Goal: Task Accomplishment & Management: Use online tool/utility

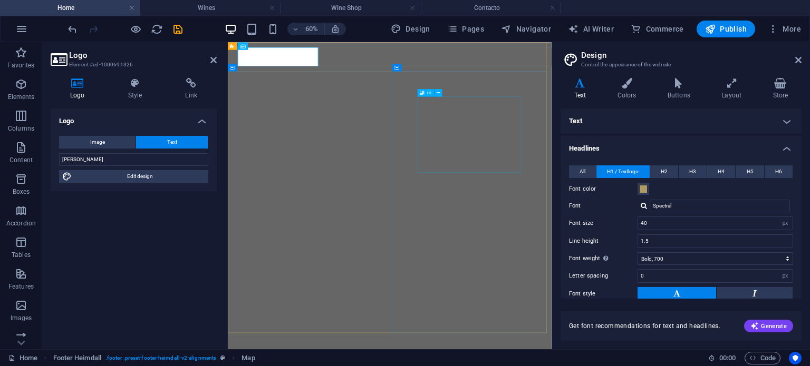
select select "px"
select select "700"
select select "px"
select select "rem"
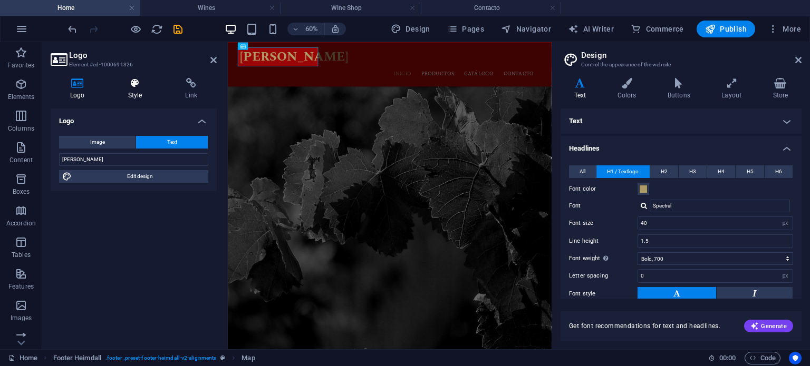
click at [143, 84] on icon at bounding box center [135, 83] width 53 height 11
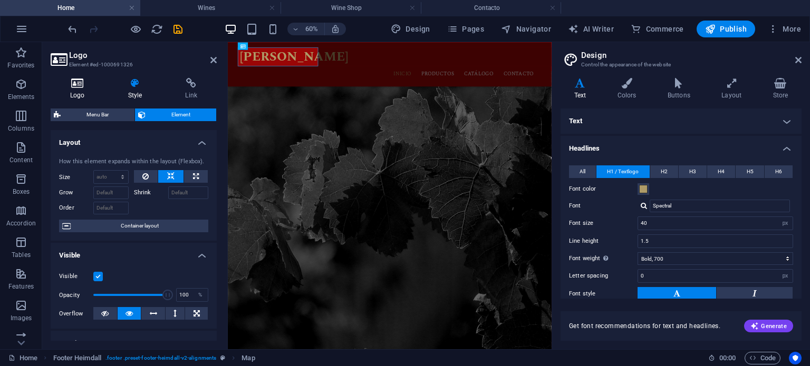
click at [75, 83] on icon at bounding box center [78, 83] width 54 height 11
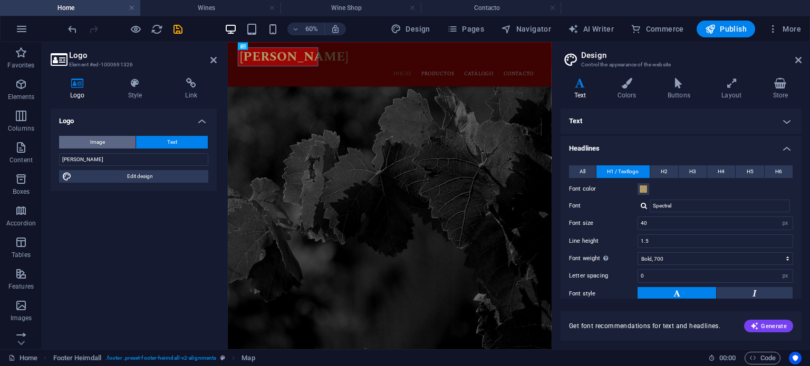
click at [95, 147] on span "Image" at bounding box center [97, 142] width 15 height 13
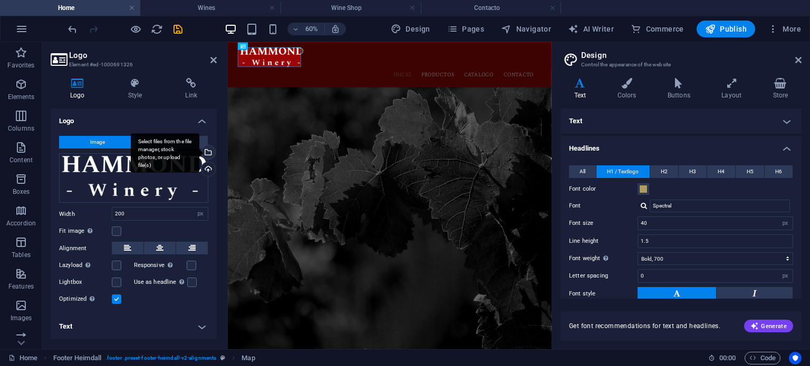
click at [208, 149] on div "Select files from the file manager, stock photos, or upload file(s)" at bounding box center [207, 154] width 16 height 16
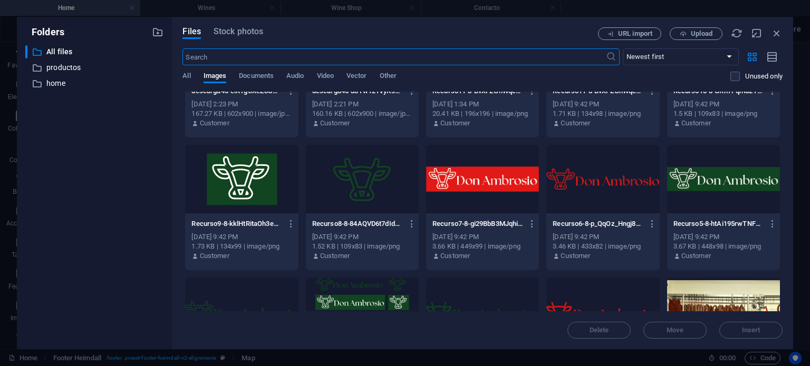
scroll to position [346, 0]
click at [511, 178] on div at bounding box center [482, 179] width 113 height 69
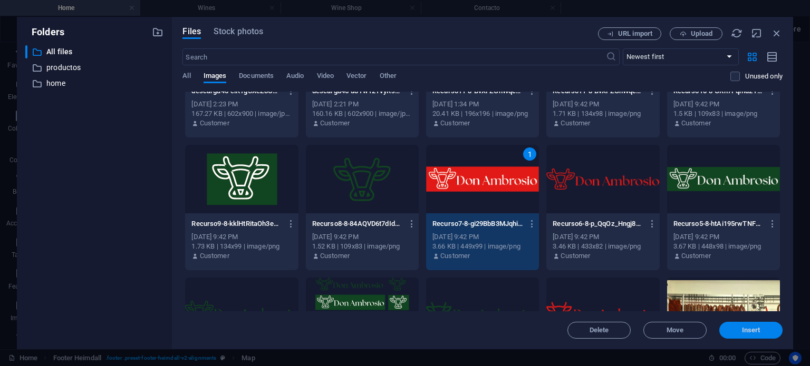
click at [758, 330] on span "Insert" at bounding box center [751, 330] width 18 height 6
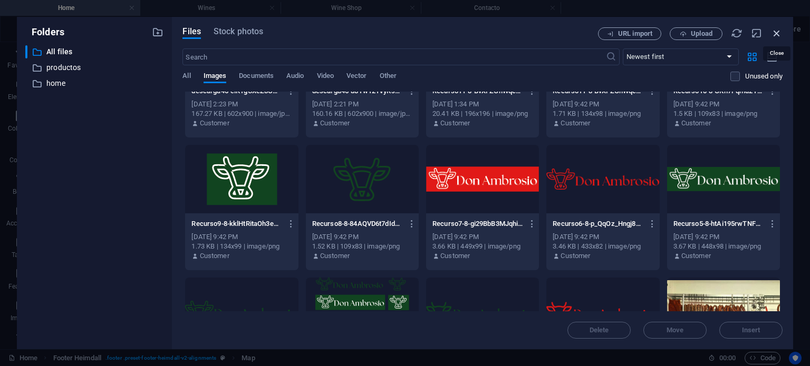
click at [776, 33] on icon "button" at bounding box center [777, 33] width 12 height 12
select select "image"
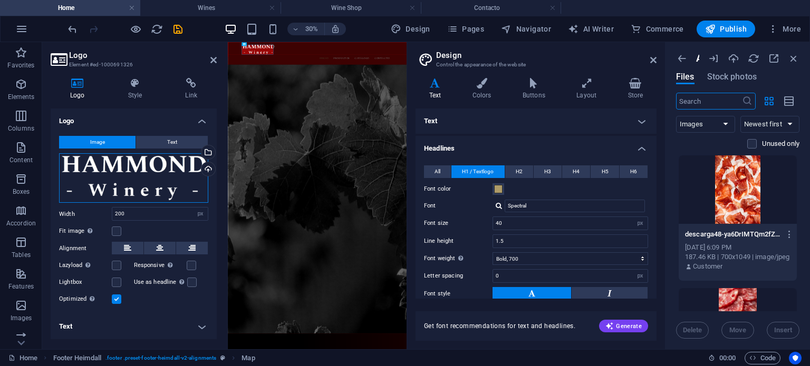
click at [171, 180] on div "Drag files here, click to choose files or select files from Files or our free s…" at bounding box center [133, 178] width 149 height 50
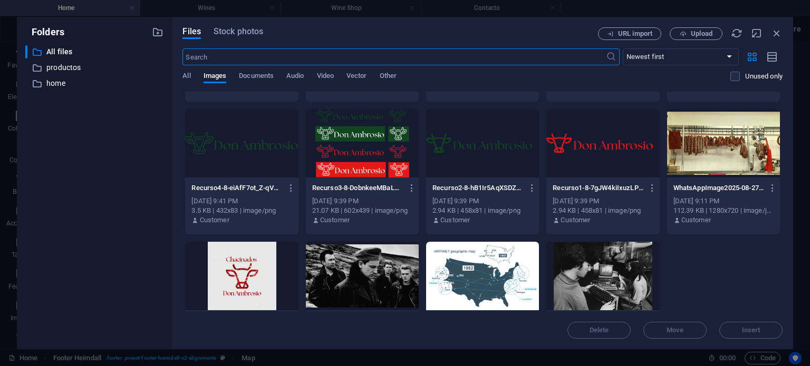
scroll to position [571, 0]
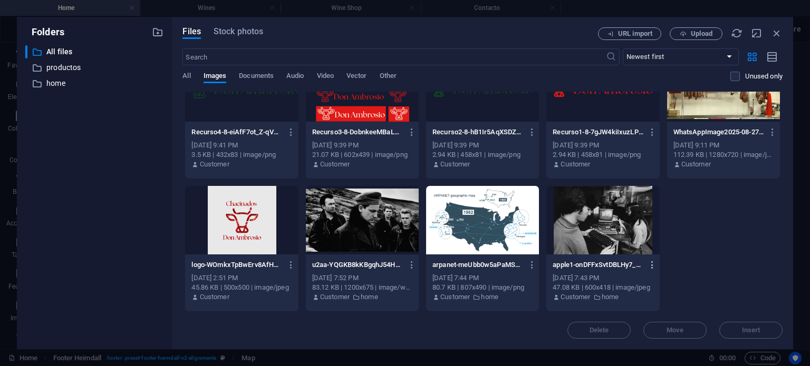
click at [650, 267] on icon "button" at bounding box center [653, 264] width 10 height 9
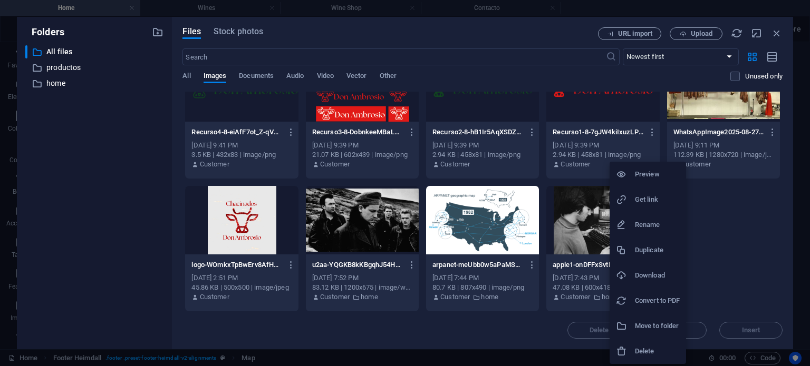
click at [629, 353] on div at bounding box center [625, 351] width 19 height 11
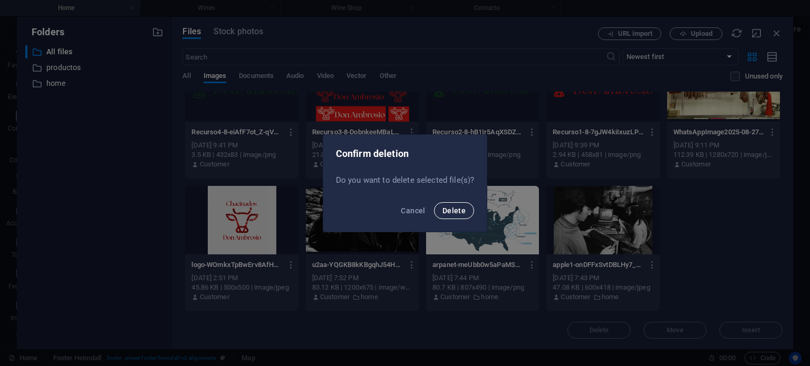
click at [456, 214] on span "Delete" at bounding box center [453, 211] width 23 height 8
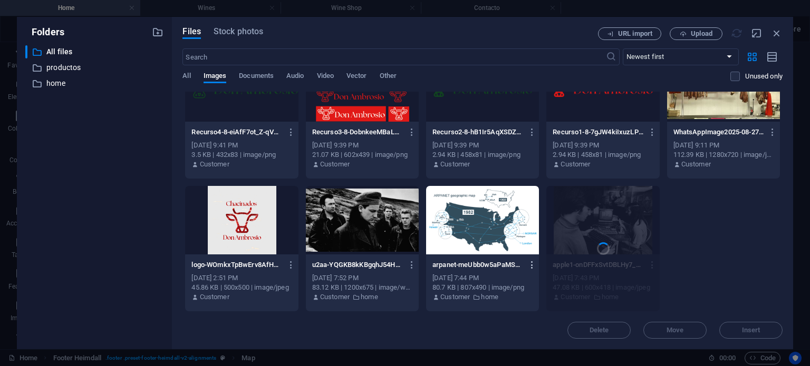
click at [530, 263] on icon "button" at bounding box center [532, 264] width 10 height 9
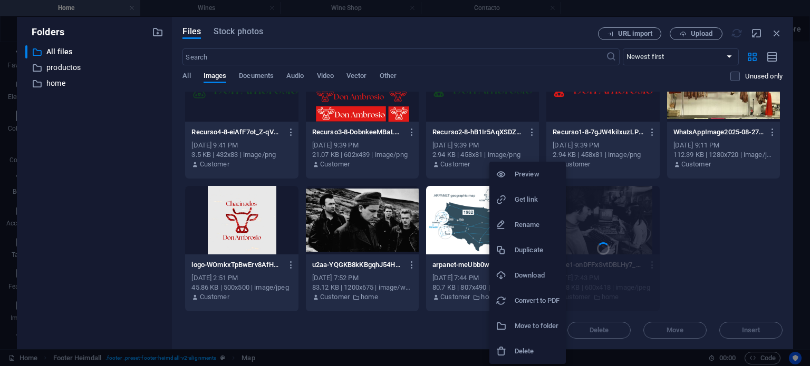
click at [518, 347] on h6 "Delete" at bounding box center [537, 351] width 45 height 13
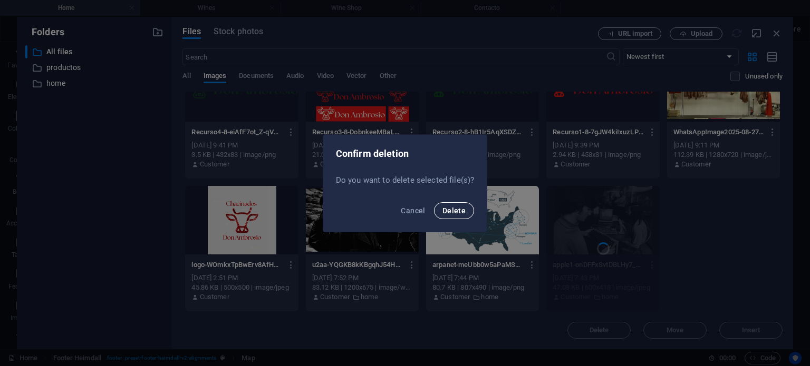
click at [469, 210] on button "Delete" at bounding box center [454, 210] width 40 height 17
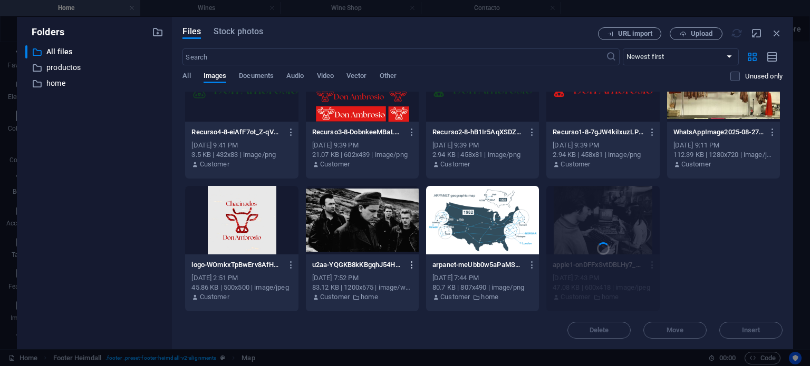
click at [411, 264] on icon "button" at bounding box center [412, 264] width 10 height 9
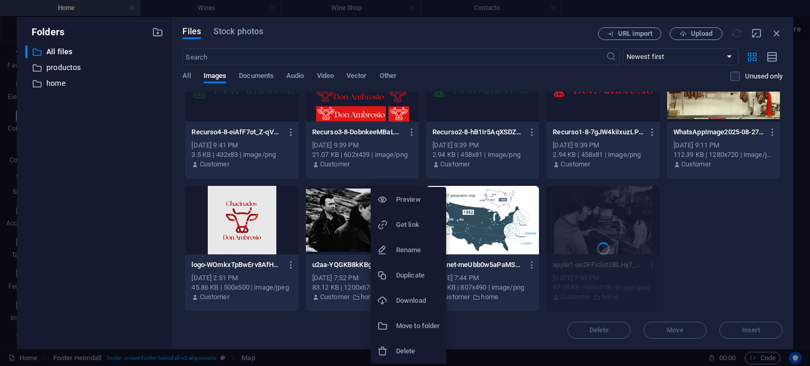
click at [393, 344] on li "Delete" at bounding box center [408, 351] width 75 height 25
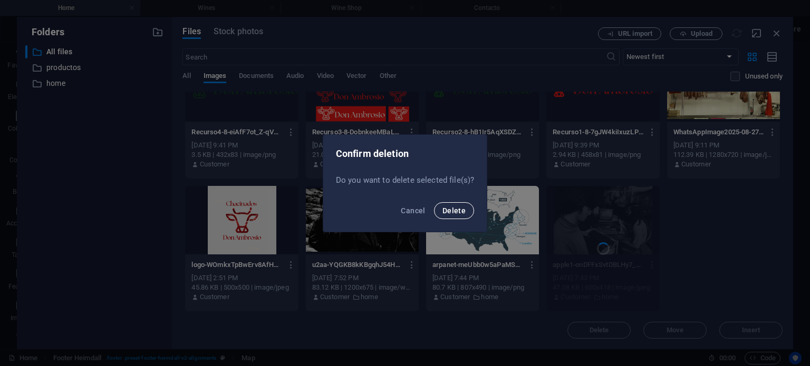
click at [447, 206] on button "Delete" at bounding box center [454, 210] width 40 height 17
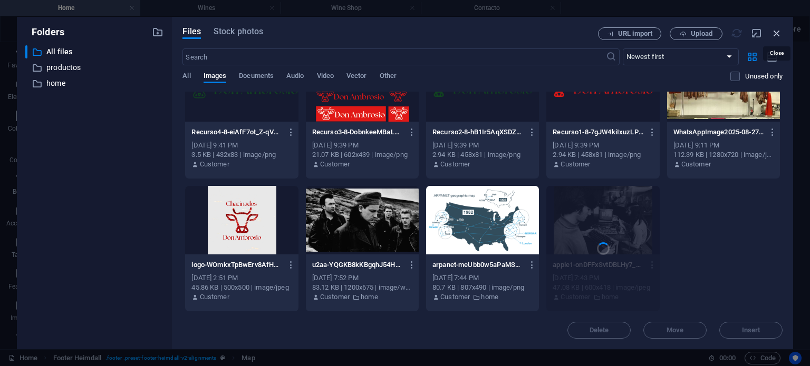
click at [777, 34] on icon "button" at bounding box center [777, 33] width 12 height 12
select select "image"
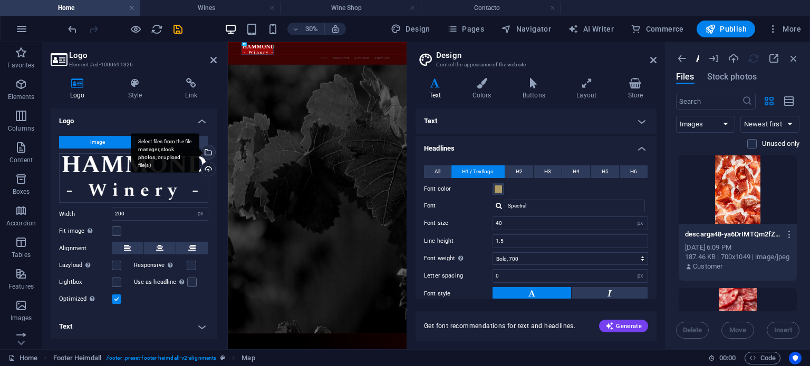
click at [199, 149] on div "Select files from the file manager, stock photos, or upload file(s)" at bounding box center [165, 153] width 69 height 40
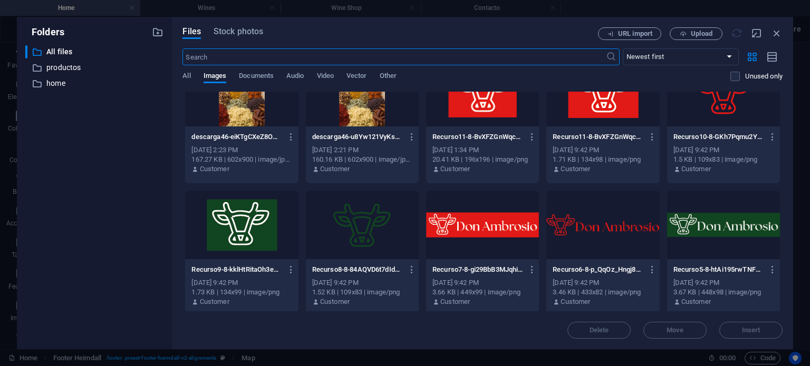
scroll to position [308, 0]
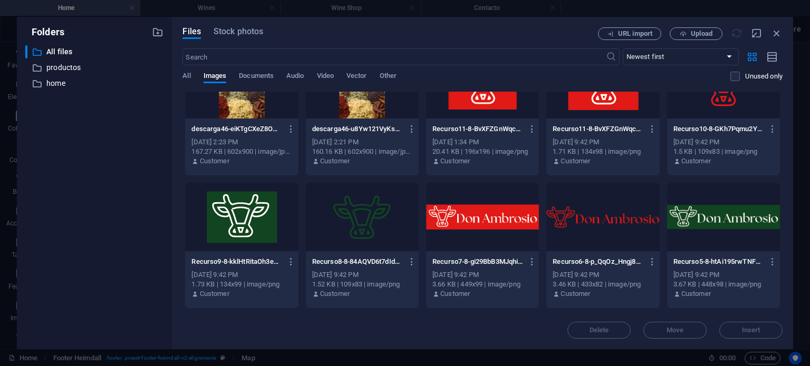
click at [526, 235] on div at bounding box center [482, 217] width 113 height 69
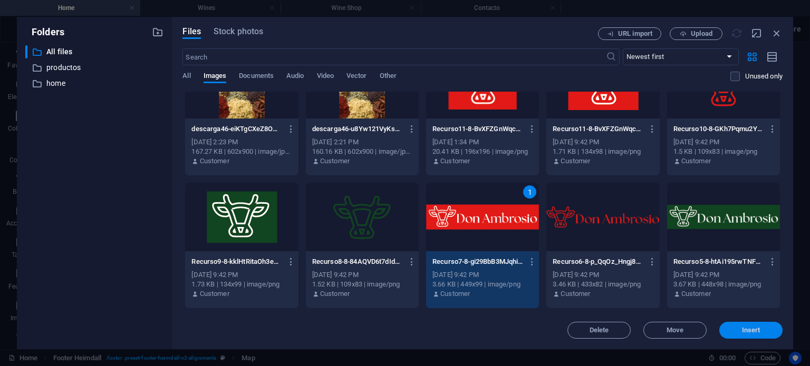
click at [742, 333] on span "Insert" at bounding box center [751, 330] width 18 height 6
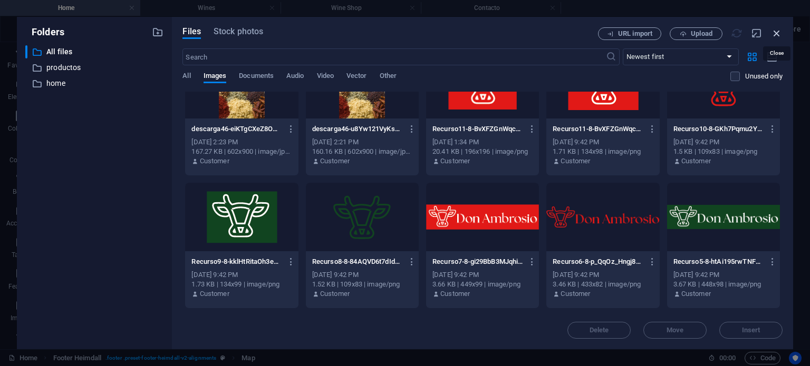
click at [771, 35] on icon "button" at bounding box center [777, 33] width 12 height 12
select select "image"
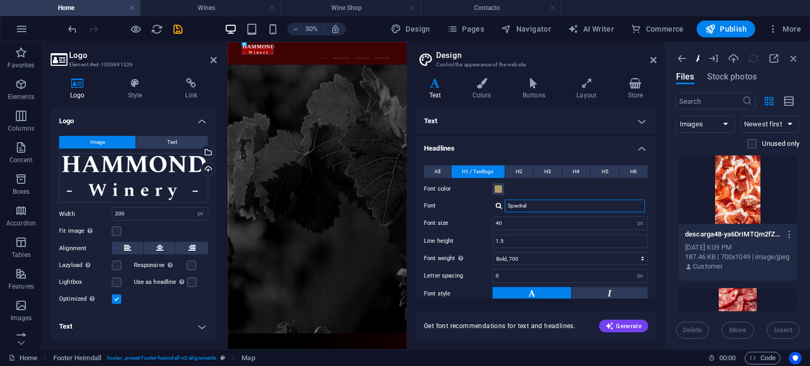
click at [536, 209] on input "Spectral" at bounding box center [575, 206] width 140 height 13
type input "S"
type input "futu"
click at [535, 218] on div "Manage fonts →" at bounding box center [576, 220] width 139 height 11
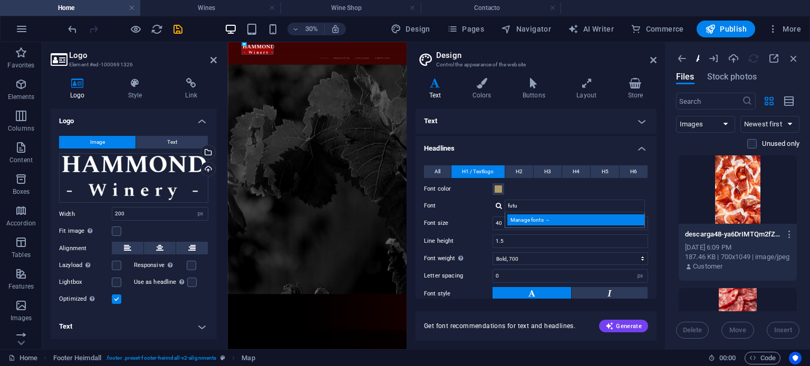
select select "popularity"
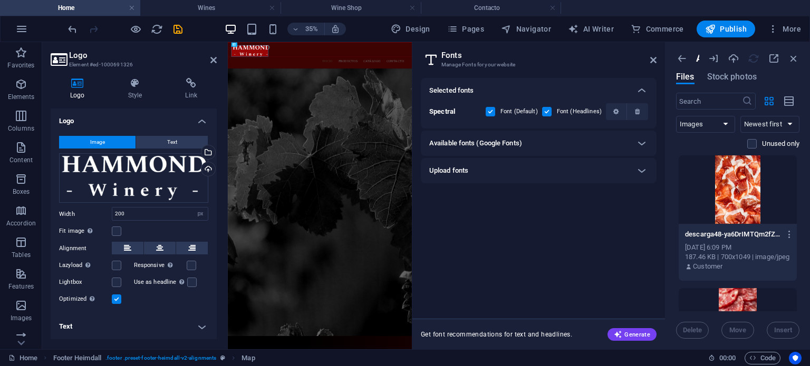
click at [522, 153] on div "Available fonts (Google Fonts)" at bounding box center [539, 143] width 236 height 25
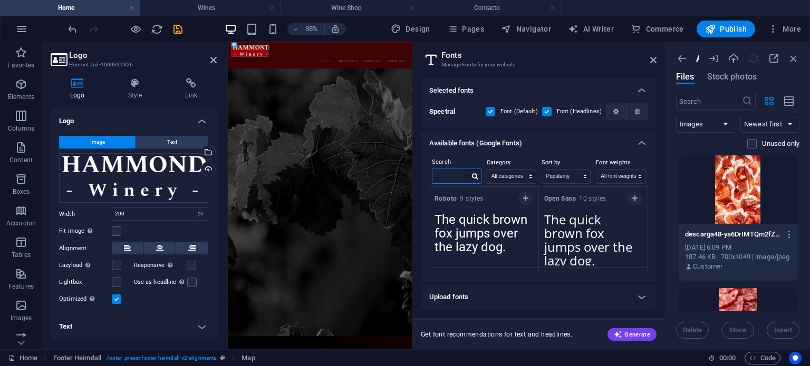
click at [453, 177] on input "text" at bounding box center [450, 176] width 37 height 14
type input "t"
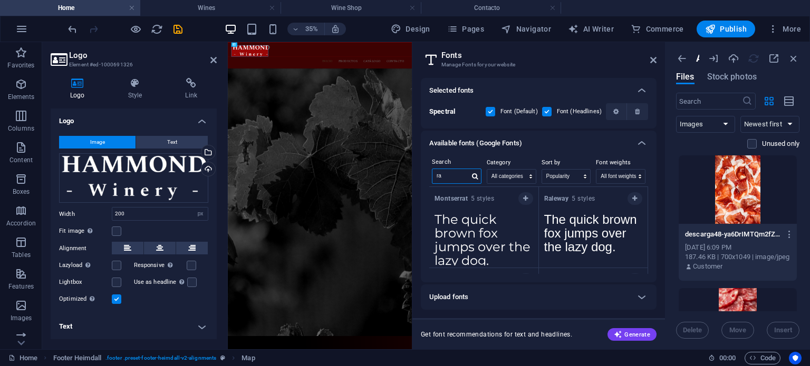
type input "ra"
click at [632, 196] on icon "button" at bounding box center [634, 199] width 5 height 6
drag, startPoint x: 645, startPoint y: 190, endPoint x: 648, endPoint y: 198, distance: 8.2
click at [648, 198] on div "Montserrat 5 styles The quick brown fox jumps over the lazy dog. Copy text to a…" at bounding box center [538, 230] width 219 height 87
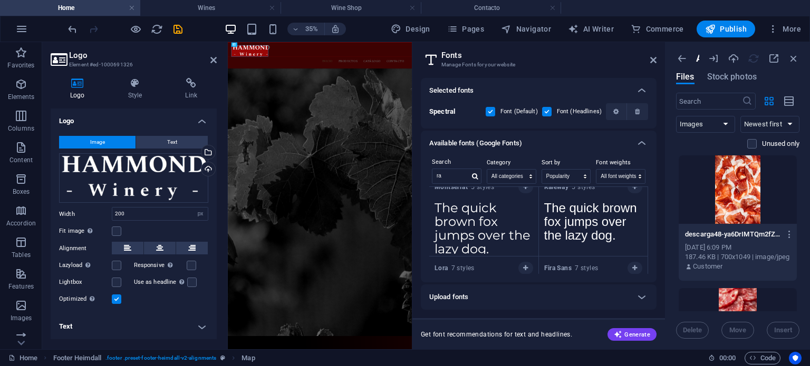
scroll to position [0, 0]
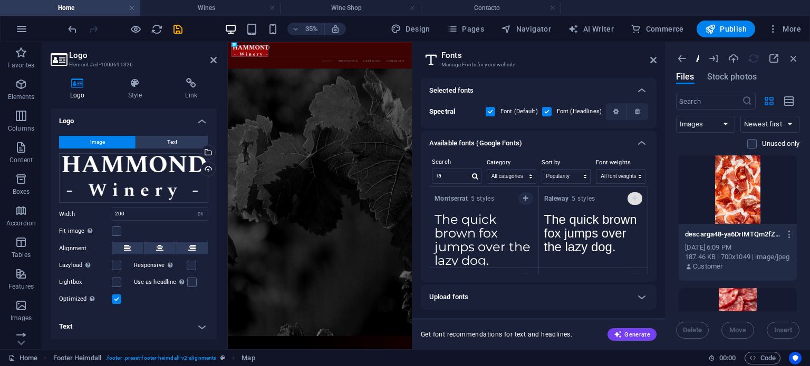
click at [631, 194] on button "button" at bounding box center [634, 198] width 15 height 13
click at [632, 197] on icon "button" at bounding box center [634, 199] width 5 height 6
click at [586, 246] on textarea "The quick brown fox jumps over the lazy dog." at bounding box center [593, 237] width 109 height 58
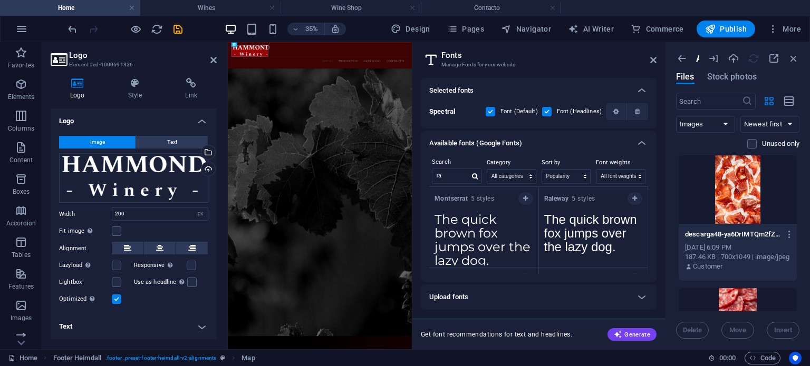
click at [648, 198] on div "Montserrat 5 styles The quick brown fox jumps over the lazy dog. Copy text to a…" at bounding box center [538, 230] width 219 height 87
drag, startPoint x: 648, startPoint y: 194, endPoint x: 648, endPoint y: 201, distance: 6.9
click at [648, 201] on div "Montserrat 5 styles The quick brown fox jumps over the lazy dog. Copy text to a…" at bounding box center [538, 230] width 219 height 87
click at [601, 229] on textarea "The quick brown fox jumps over the lazy dog." at bounding box center [593, 237] width 109 height 58
click at [591, 268] on div "The quick brown fox jumps over the lazy dog. Copy text to all previews" at bounding box center [593, 238] width 109 height 60
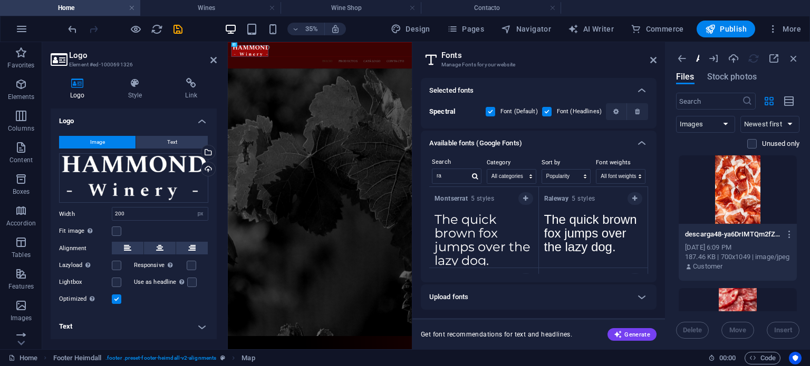
click at [591, 272] on div "Fira Sans 7 styles" at bounding box center [593, 278] width 109 height 21
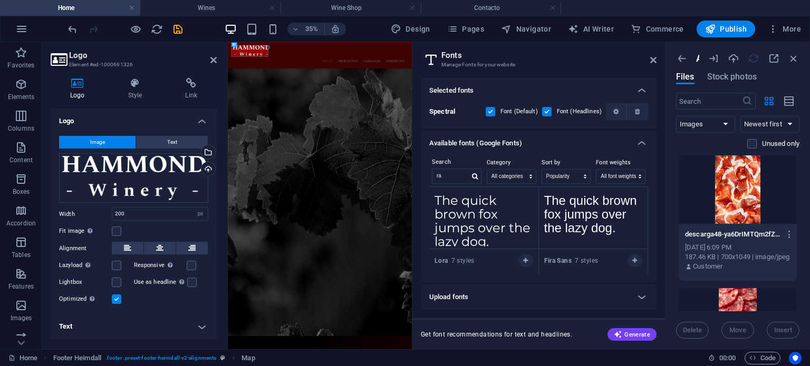
scroll to position [21, 0]
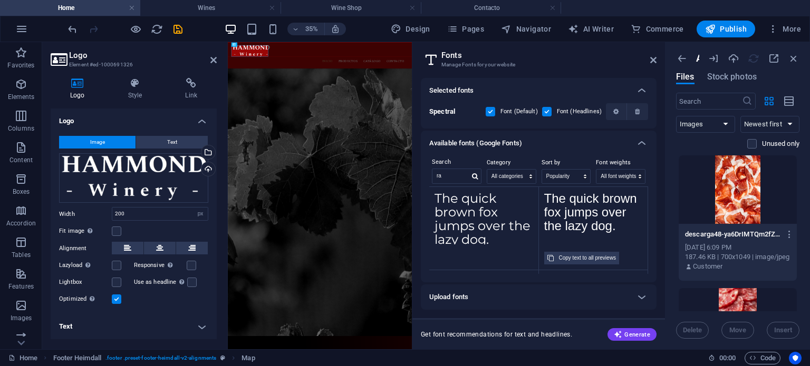
click at [591, 223] on textarea "The quick brown fox jumps over the lazy dog." at bounding box center [593, 216] width 109 height 58
click at [629, 210] on textarea "The quick brown fox jumps over the lazy dog." at bounding box center [593, 216] width 109 height 58
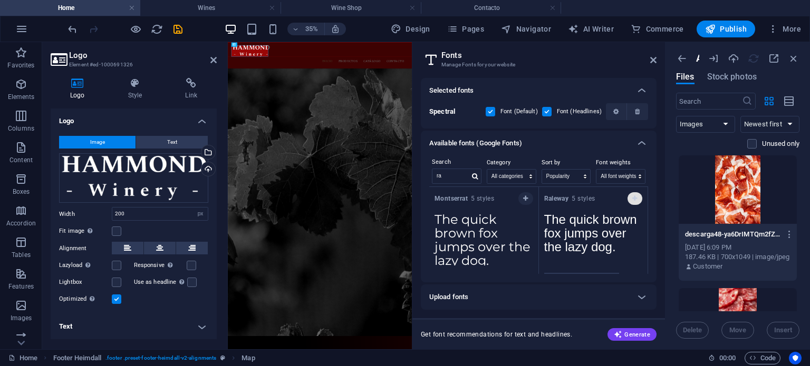
click at [631, 202] on button "button" at bounding box center [634, 198] width 15 height 13
click at [643, 84] on icon at bounding box center [641, 90] width 13 height 13
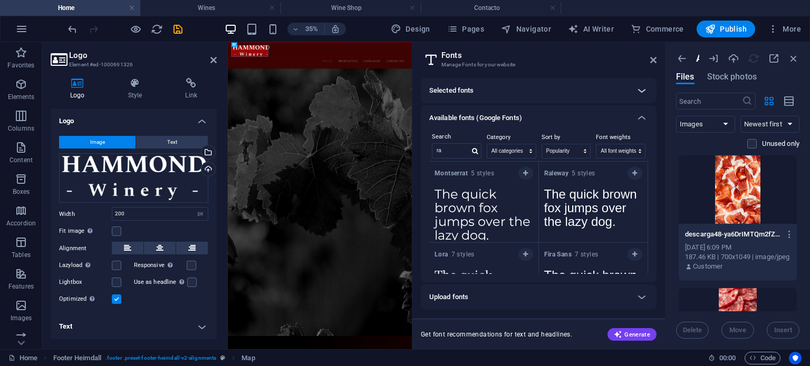
click at [643, 84] on icon at bounding box center [641, 90] width 13 height 13
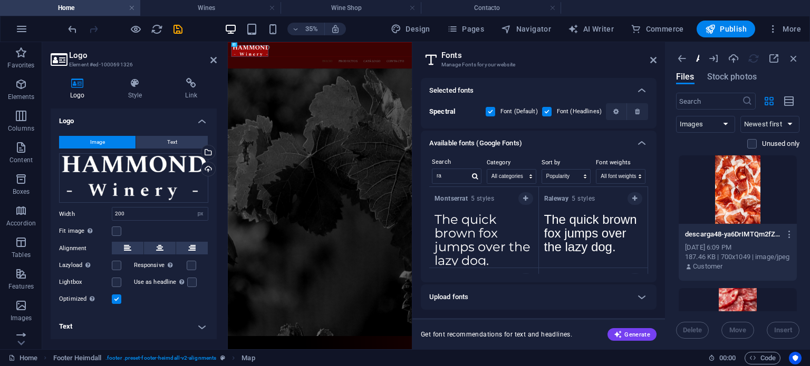
click at [548, 108] on label at bounding box center [546, 111] width 9 height 9
click at [0, 0] on input "checkbox" at bounding box center [0, 0] width 0 height 0
click at [493, 109] on label at bounding box center [490, 111] width 9 height 9
click at [0, 0] on input "checkbox" at bounding box center [0, 0] width 0 height 0
click at [652, 59] on icon at bounding box center [653, 60] width 6 height 8
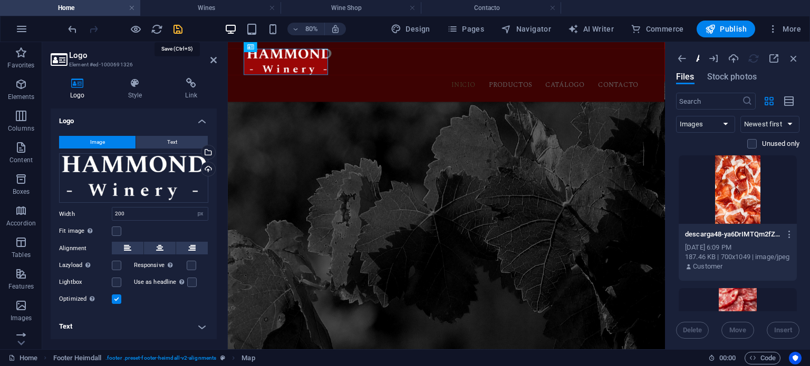
click at [178, 24] on icon "save" at bounding box center [178, 29] width 12 height 12
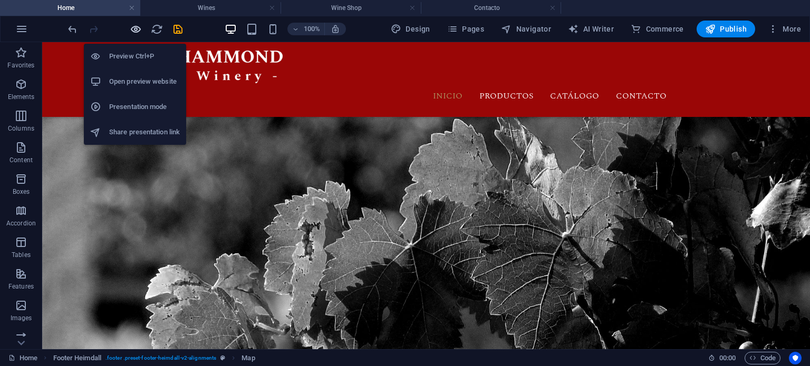
click at [136, 28] on icon "button" at bounding box center [136, 29] width 12 height 12
click at [138, 30] on icon "button" at bounding box center [136, 29] width 12 height 12
